Goal: Task Accomplishment & Management: Use online tool/utility

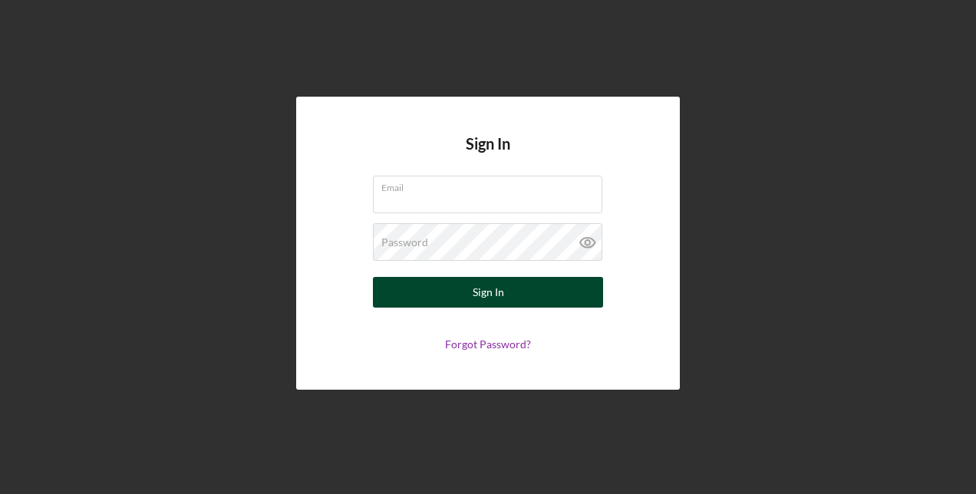
type input "[EMAIL_ADDRESS][DOMAIN_NAME]"
click at [506, 291] on button "Sign In" at bounding box center [488, 292] width 230 height 31
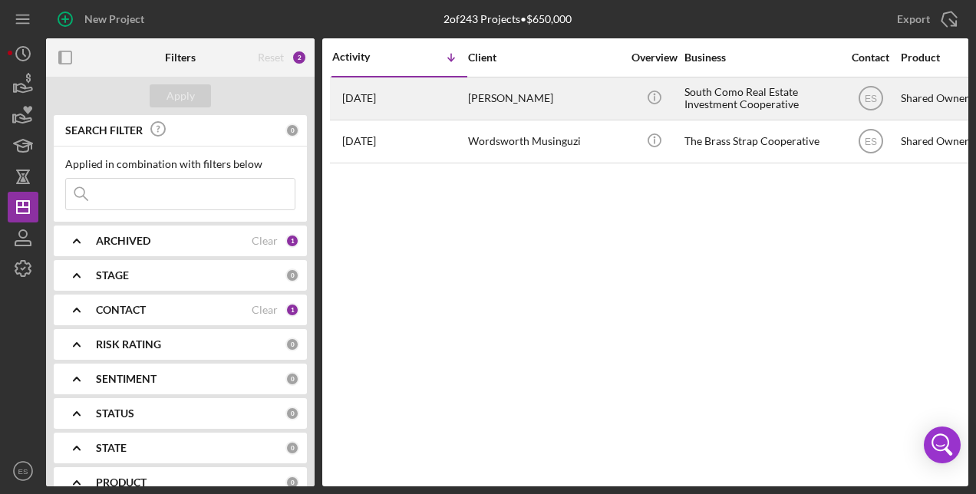
click at [374, 93] on time "[DATE]" at bounding box center [359, 98] width 34 height 12
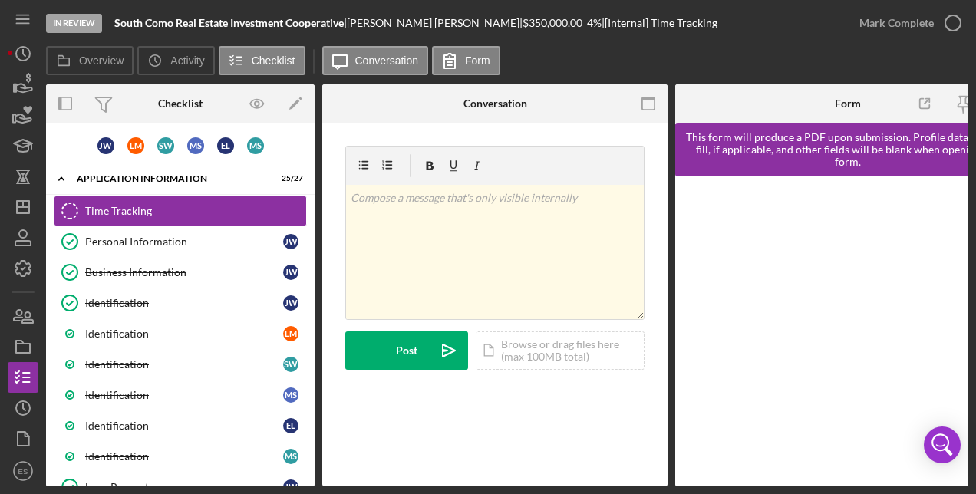
drag, startPoint x: 307, startPoint y: 217, endPoint x: 322, endPoint y: 302, distance: 86.5
click at [322, 302] on div "Overview Internal Workflow Stage In Review Icon/Dropdown Arrow Archive (can una…" at bounding box center [507, 285] width 922 height 402
drag, startPoint x: 309, startPoint y: 217, endPoint x: 315, endPoint y: 324, distance: 107.6
click at [315, 324] on div "Overview Internal Workflow Stage In Review Icon/Dropdown Arrow Archive (can una…" at bounding box center [507, 285] width 922 height 402
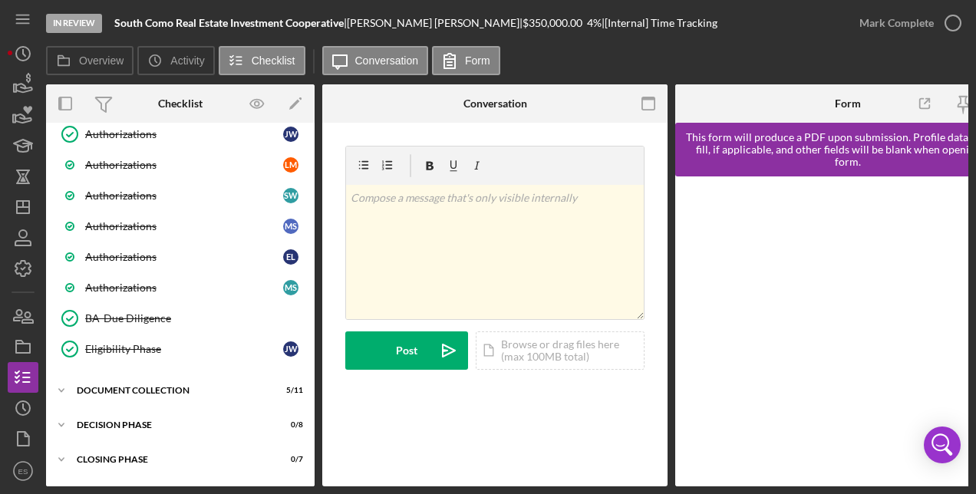
scroll to position [696, 0]
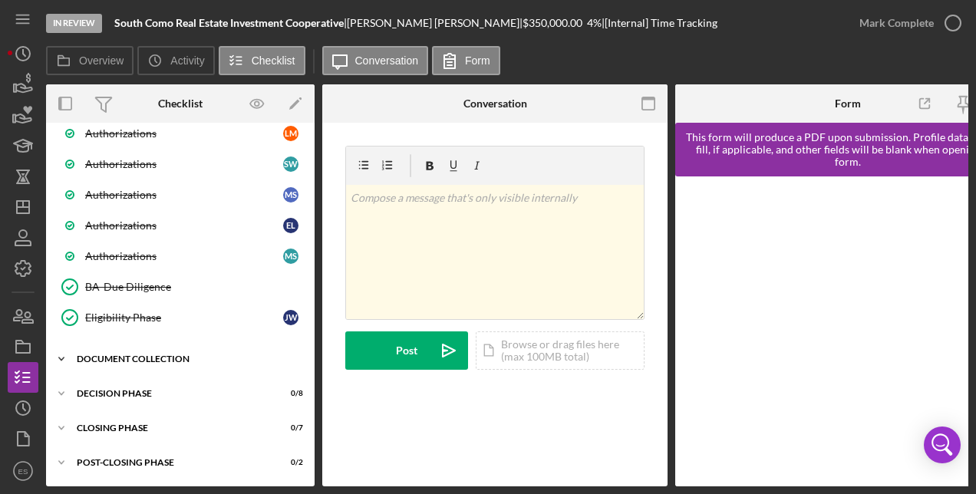
click at [63, 356] on icon "Icon/Expander" at bounding box center [61, 359] width 31 height 31
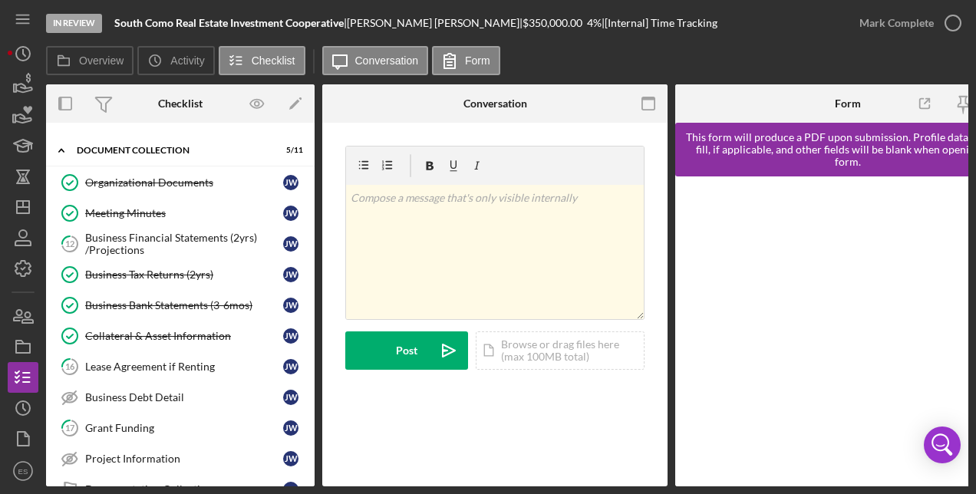
scroll to position [910, 0]
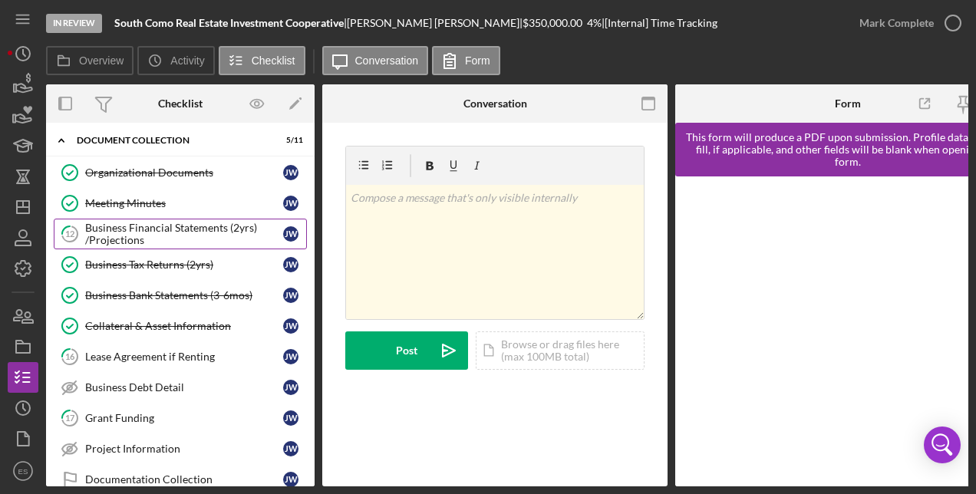
click at [174, 247] on link "12 Business Financial Statements (2yrs) /Projections [PERSON_NAME]" at bounding box center [180, 234] width 253 height 31
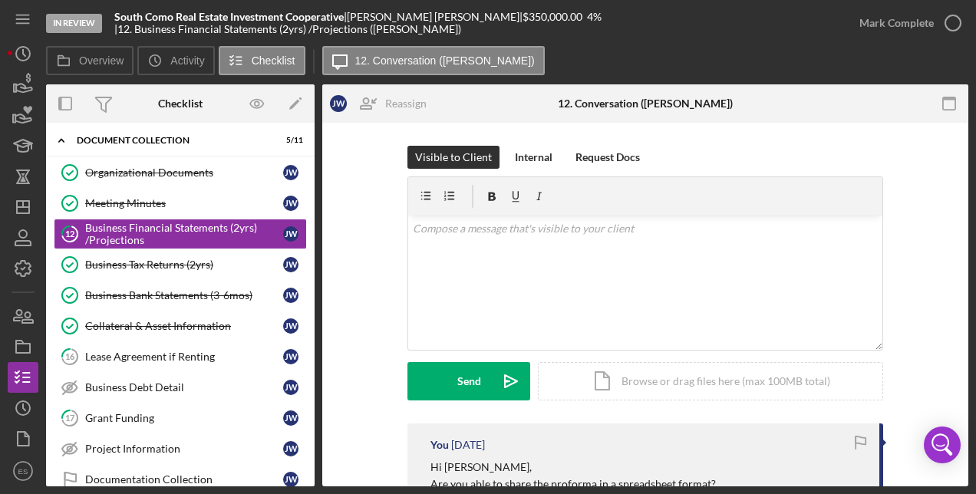
click at [365, 318] on div "Visible to Client Internal Request Docs v Color teal Color pink Remove color Ad…" at bounding box center [645, 285] width 600 height 278
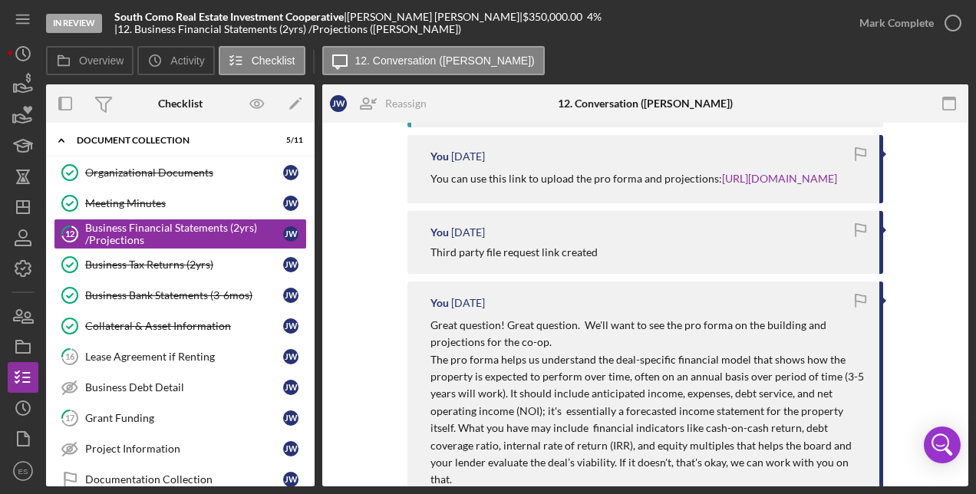
scroll to position [370, 0]
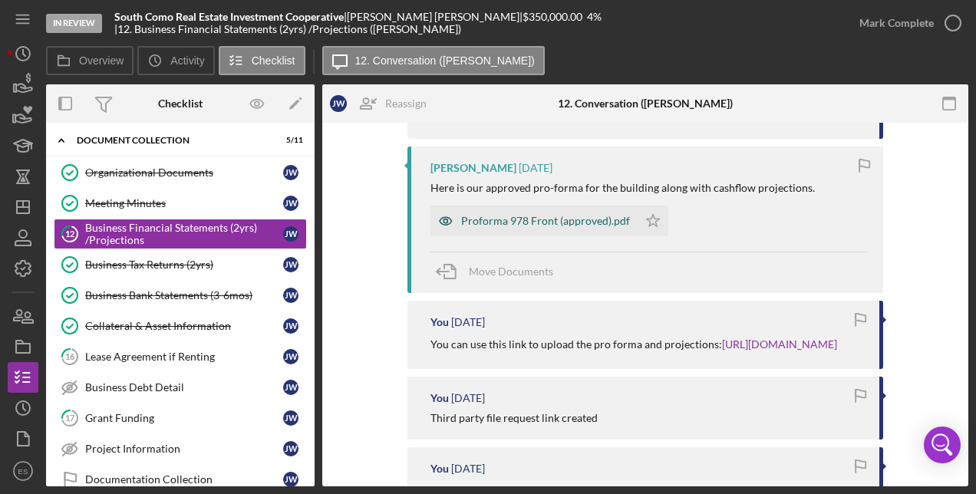
click at [574, 216] on div "Proforma 978 Front (approved).pdf" at bounding box center [545, 221] width 169 height 12
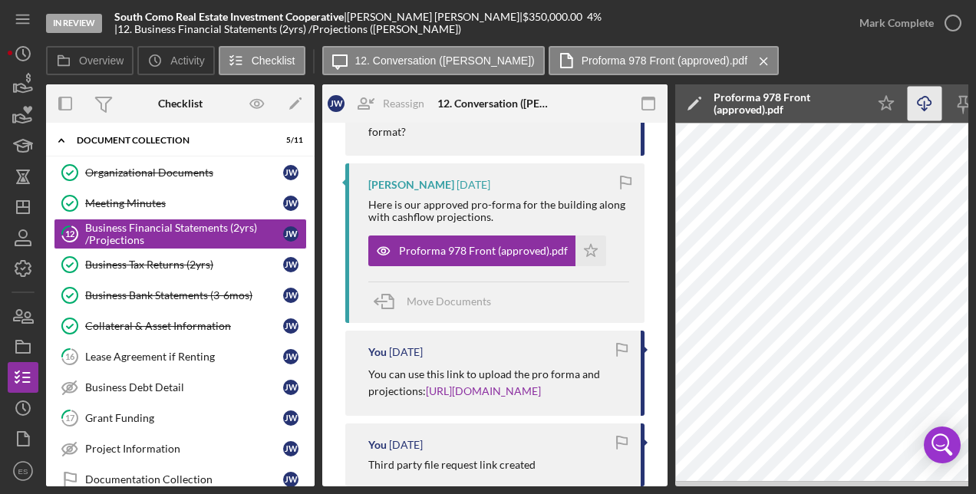
click at [927, 101] on icon "Icon/Download" at bounding box center [924, 104] width 35 height 35
